Goal: Task Accomplishment & Management: Manage account settings

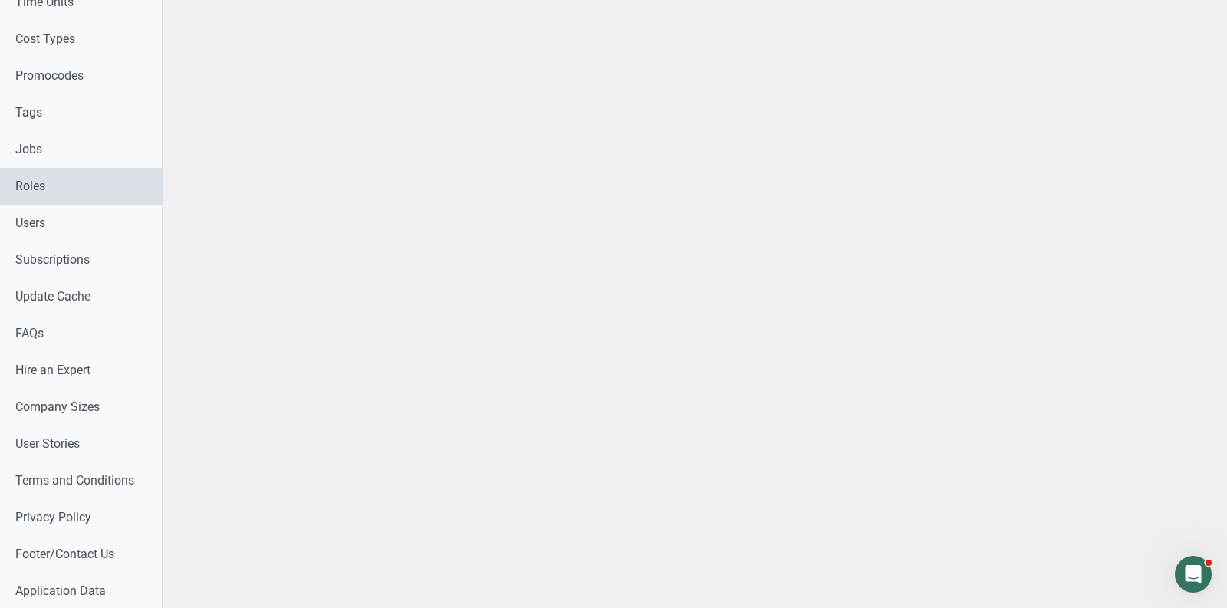
click at [64, 200] on link "Roles" at bounding box center [81, 186] width 162 height 37
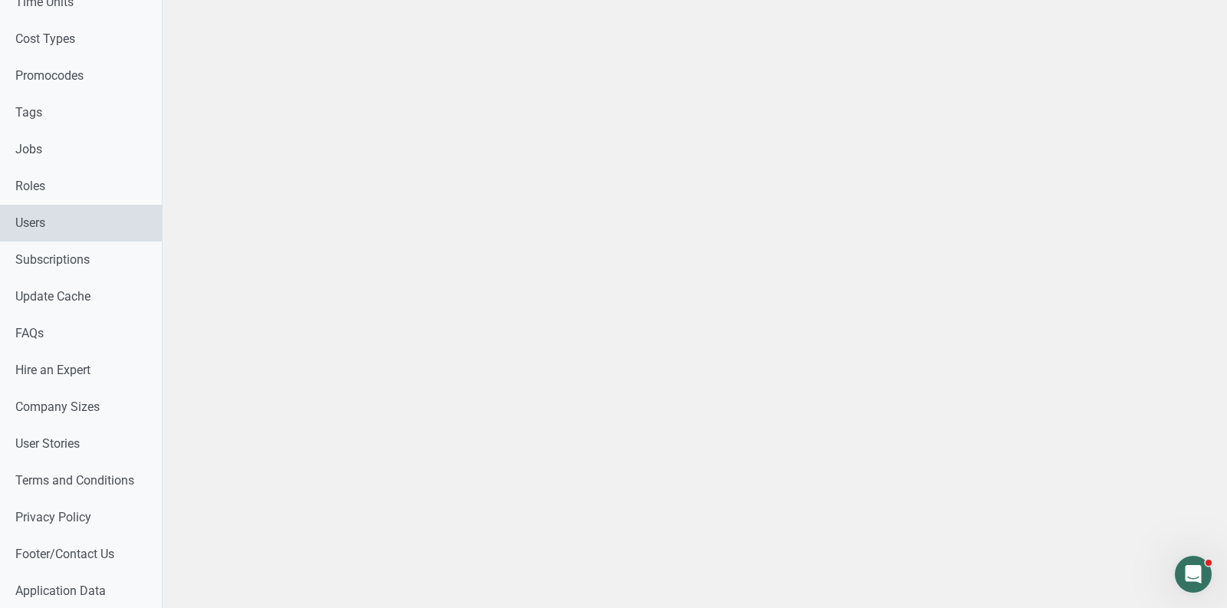
click at [60, 220] on link "Users" at bounding box center [81, 223] width 162 height 37
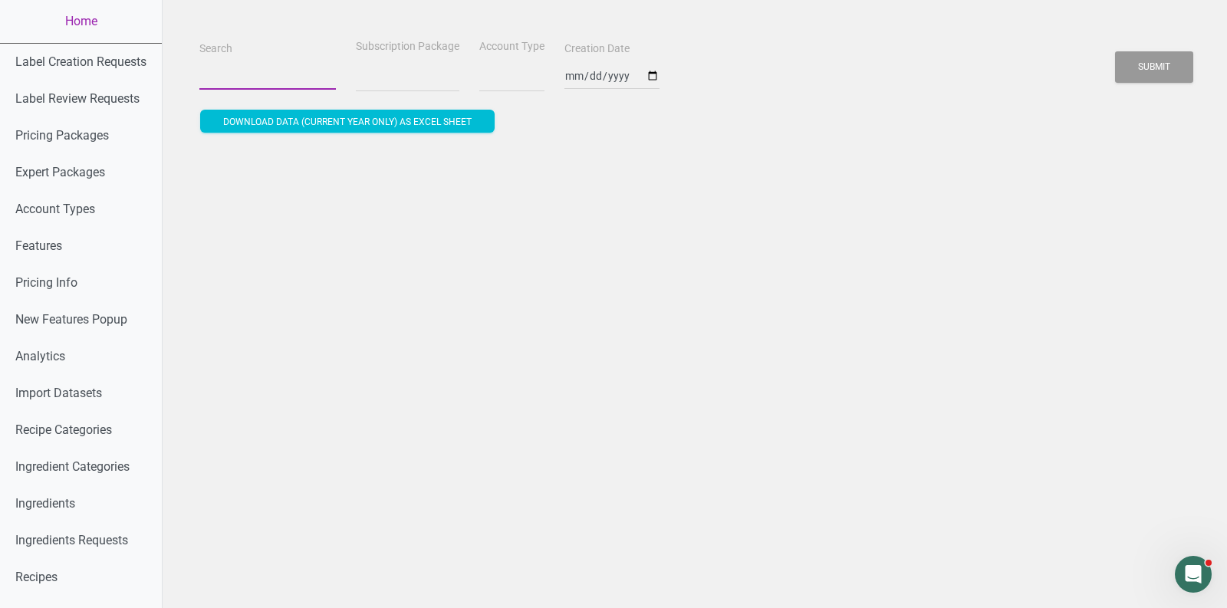
click at [255, 62] on input "Search" at bounding box center [267, 76] width 136 height 28
click at [256, 71] on input "Search" at bounding box center [267, 76] width 136 height 28
type input "oic"
select select
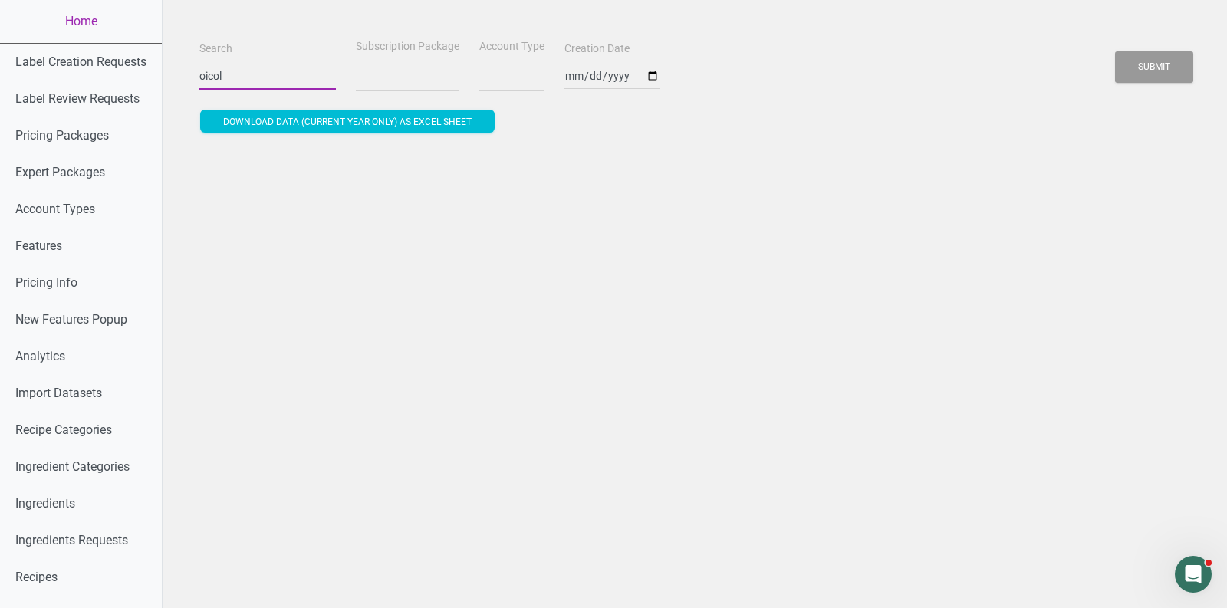
type input "oicoll"
select select
type input "oicoll"
select select
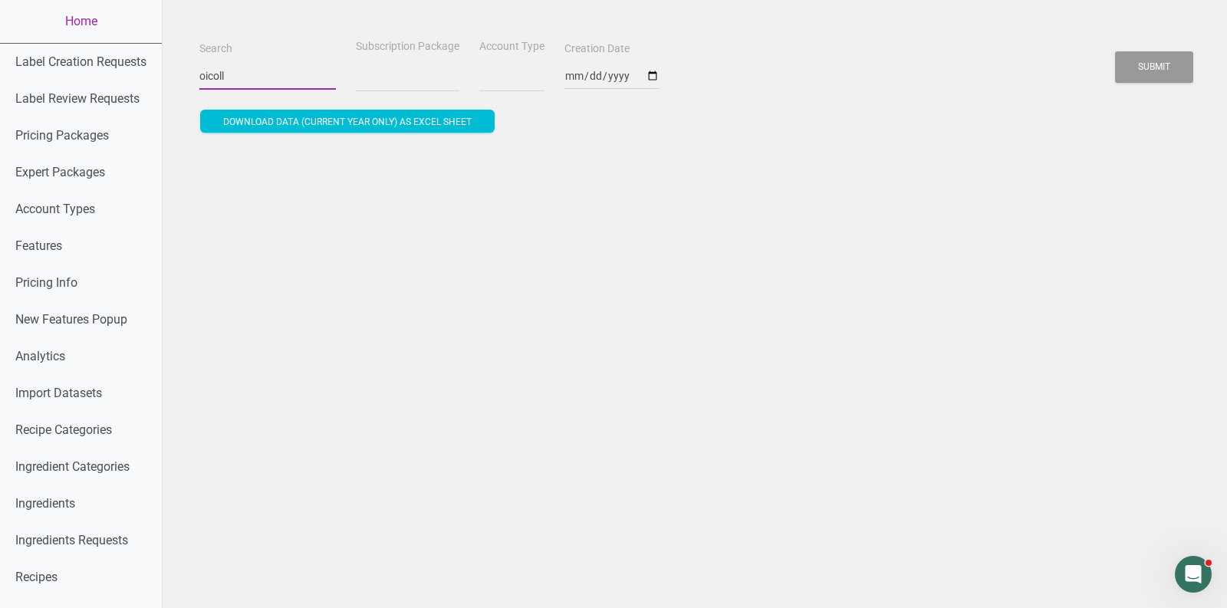
select select
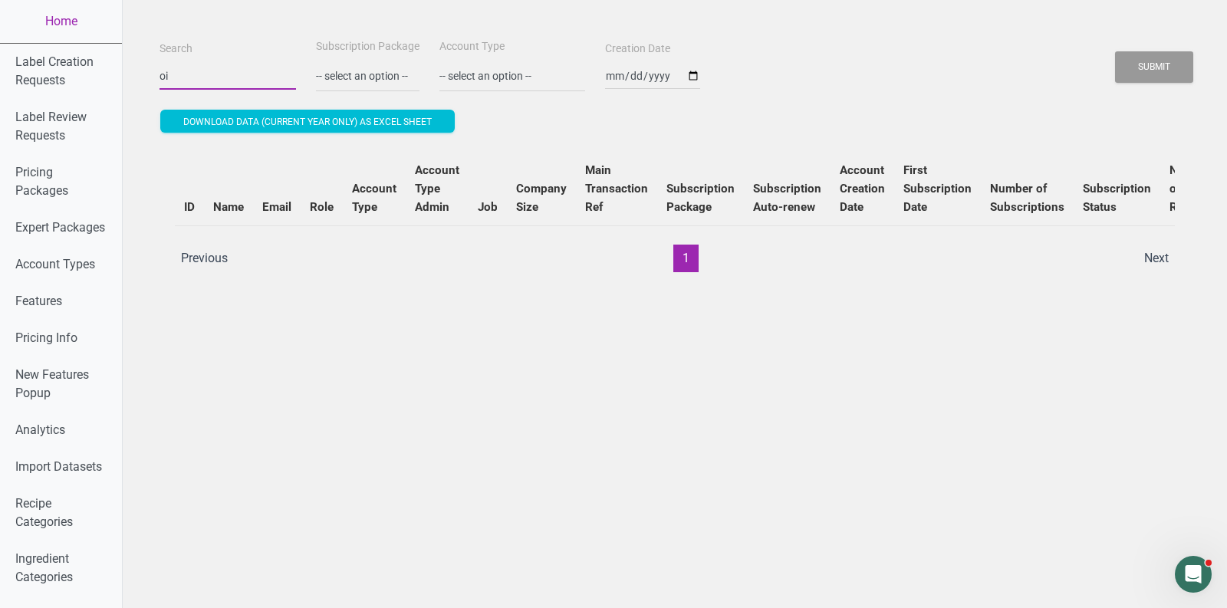
type input "o"
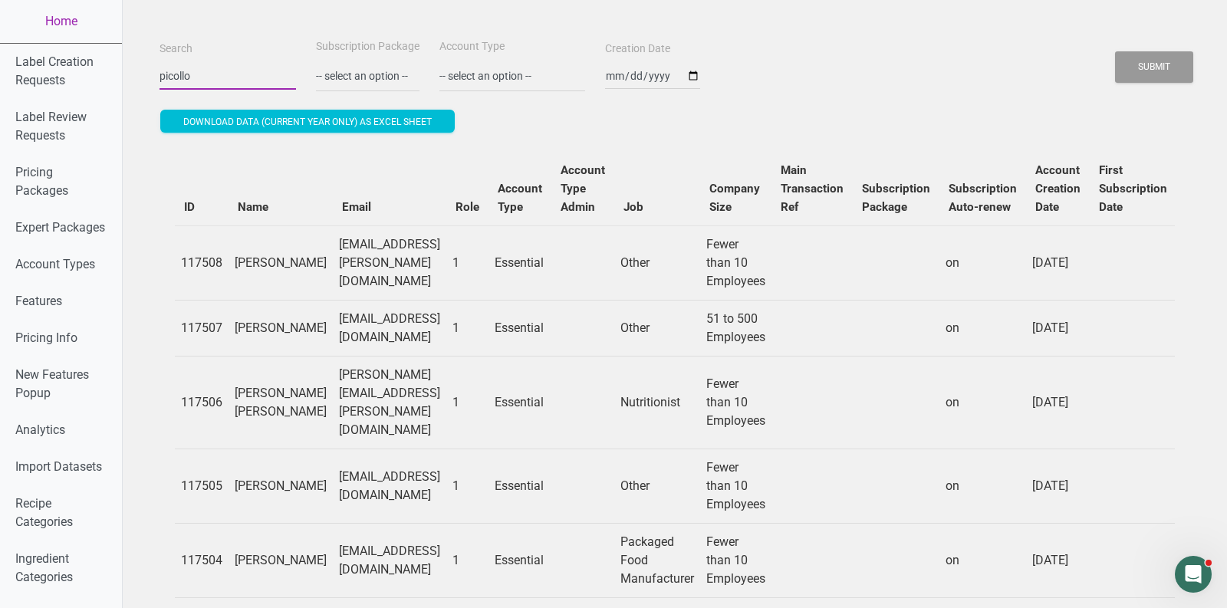
click at [1115, 51] on button "Submit" at bounding box center [1154, 66] width 78 height 31
click at [1192, 57] on button "Submit" at bounding box center [1154, 66] width 78 height 31
click at [1167, 58] on button "Submit" at bounding box center [1154, 66] width 78 height 31
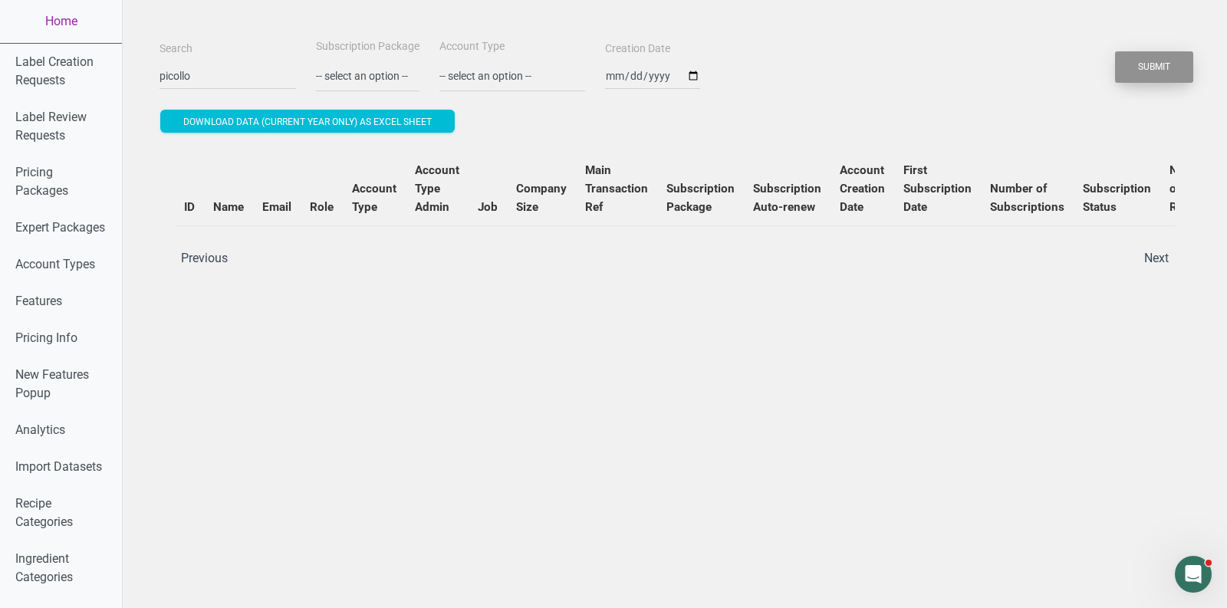
click at [1167, 58] on button "Submit" at bounding box center [1154, 66] width 78 height 31
click at [214, 67] on input "picollo" at bounding box center [227, 76] width 136 height 28
paste input "[PERSON_NAME][EMAIL_ADDRESS][DOMAIN_NAME]"
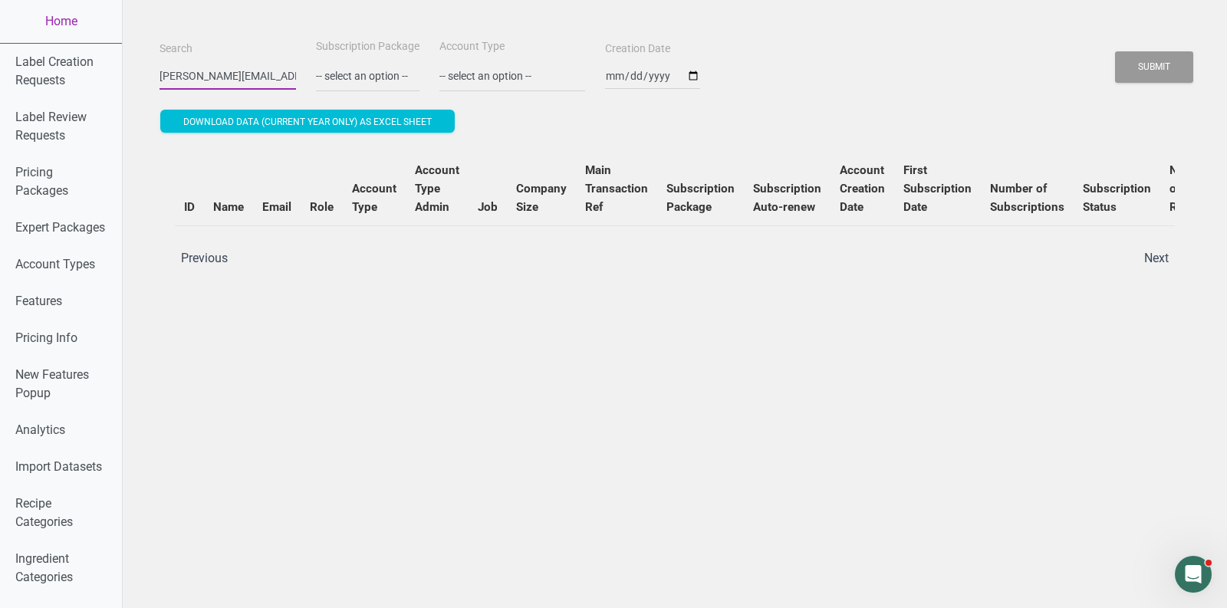
click at [1115, 51] on button "Submit" at bounding box center [1154, 66] width 78 height 31
click at [1152, 84] on div "Submit" at bounding box center [1154, 67] width 80 height 39
click at [1153, 61] on button "Submit" at bounding box center [1154, 66] width 78 height 31
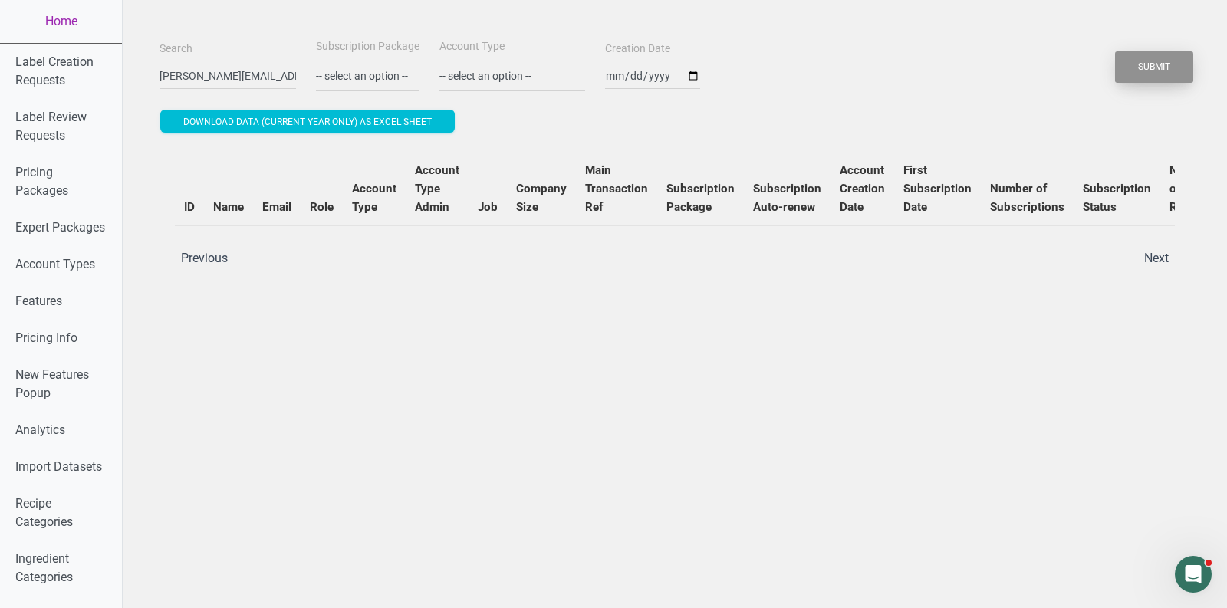
click at [1153, 61] on button "Submit" at bounding box center [1154, 66] width 78 height 31
click at [223, 85] on input "[PERSON_NAME][EMAIL_ADDRESS][DOMAIN_NAME]" at bounding box center [227, 76] width 136 height 28
click at [1159, 71] on button "Submit" at bounding box center [1154, 66] width 78 height 31
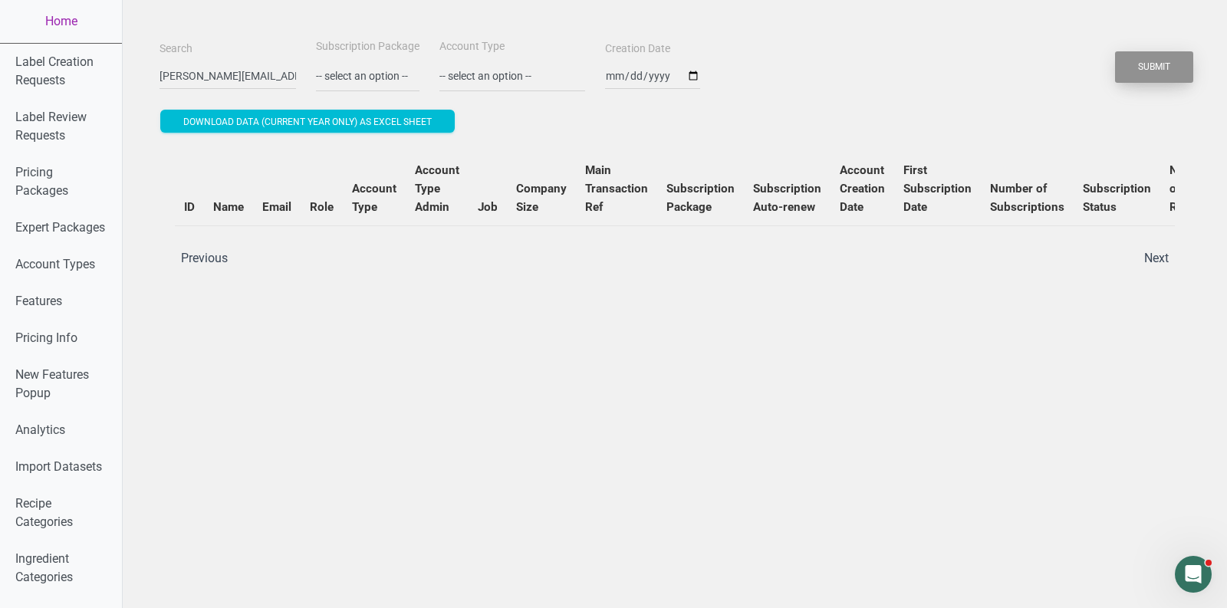
click at [1159, 71] on button "Submit" at bounding box center [1154, 66] width 78 height 31
click at [202, 81] on input "[PERSON_NAME][EMAIL_ADDRESS][DOMAIN_NAME]" at bounding box center [227, 76] width 136 height 28
paste input "[EMAIL_ADDRESS][DOMAIN_NAME]"
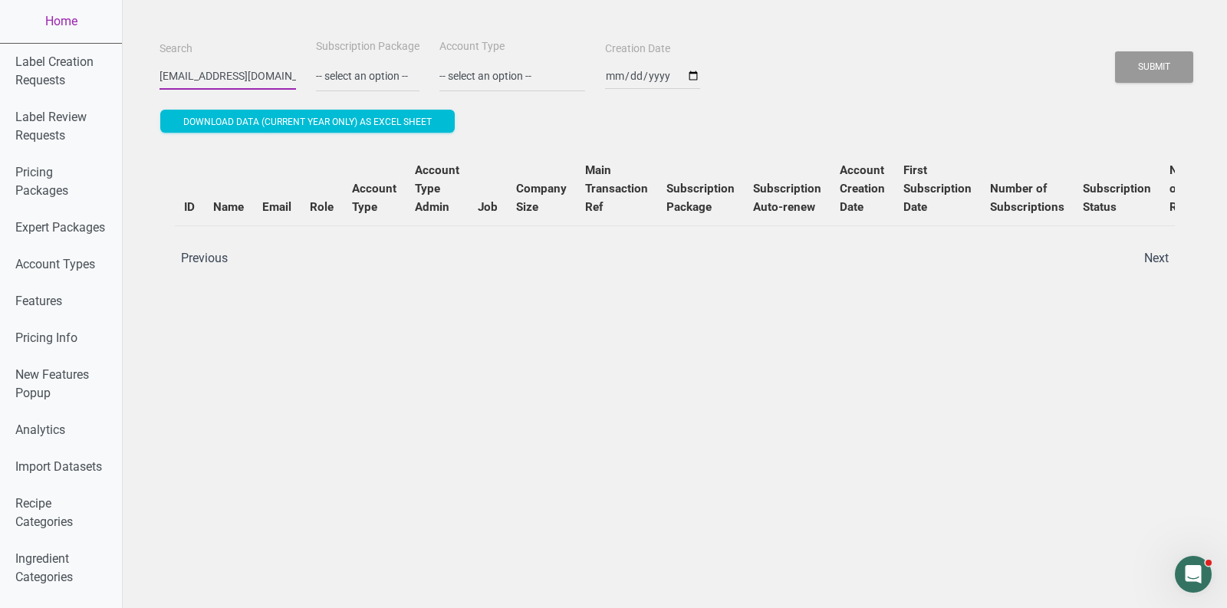
type input "[EMAIL_ADDRESS][DOMAIN_NAME]"
click at [1115, 51] on button "Submit" at bounding box center [1154, 66] width 78 height 31
click at [1146, 65] on button "Submit" at bounding box center [1154, 66] width 78 height 31
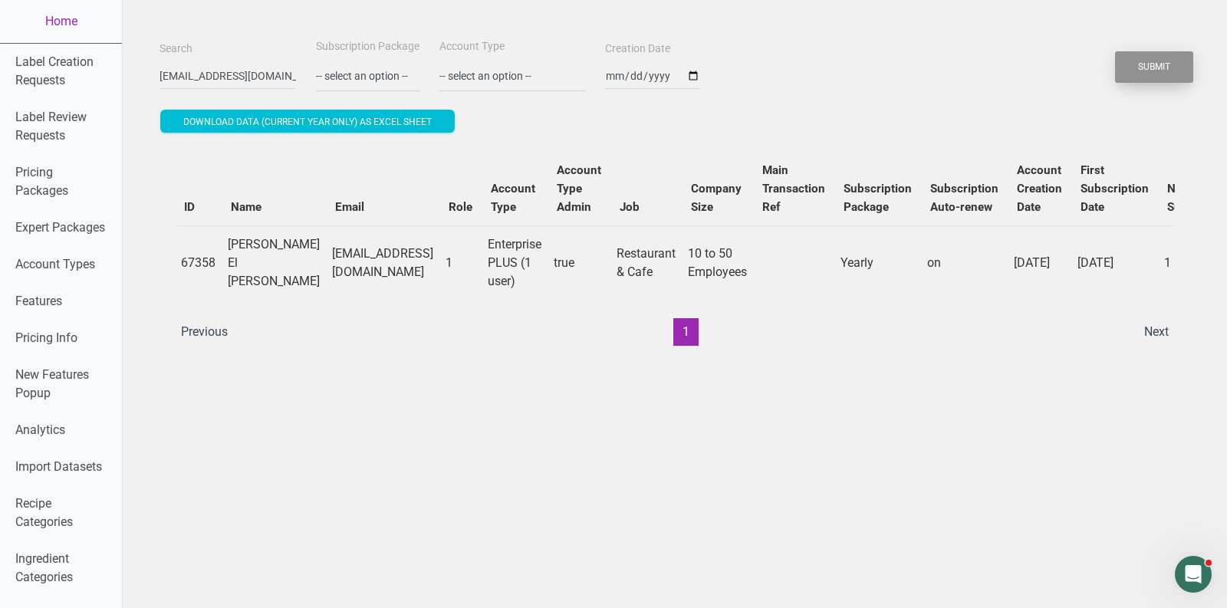
scroll to position [0, 469]
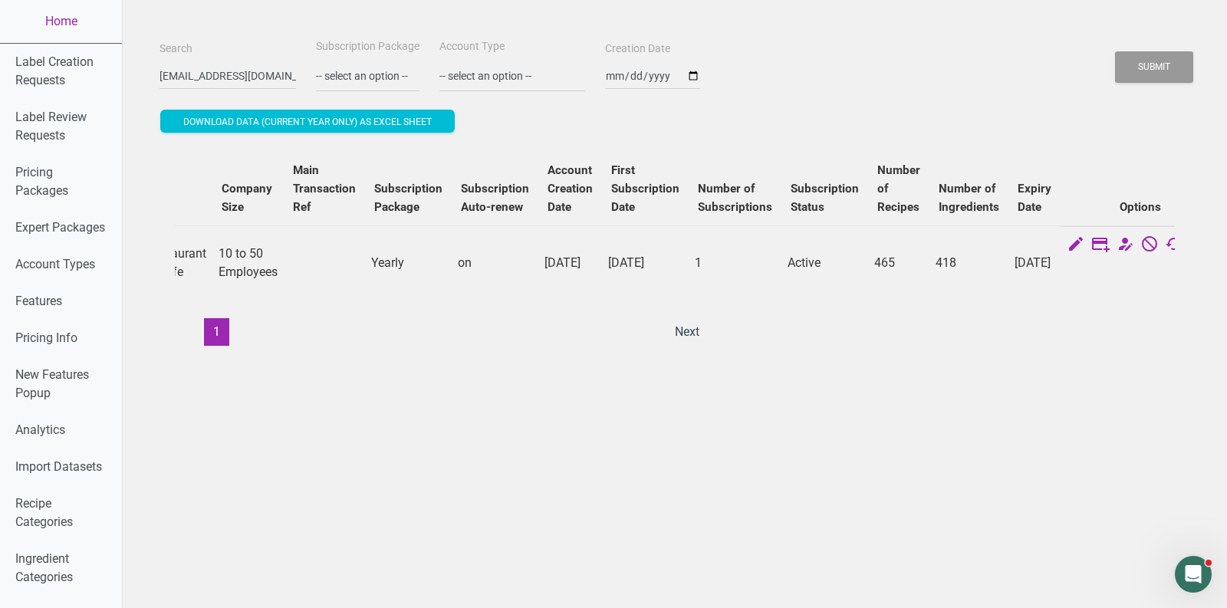
click at [781, 262] on td "Active" at bounding box center [824, 262] width 87 height 74
